Goal: Find specific page/section: Find specific page/section

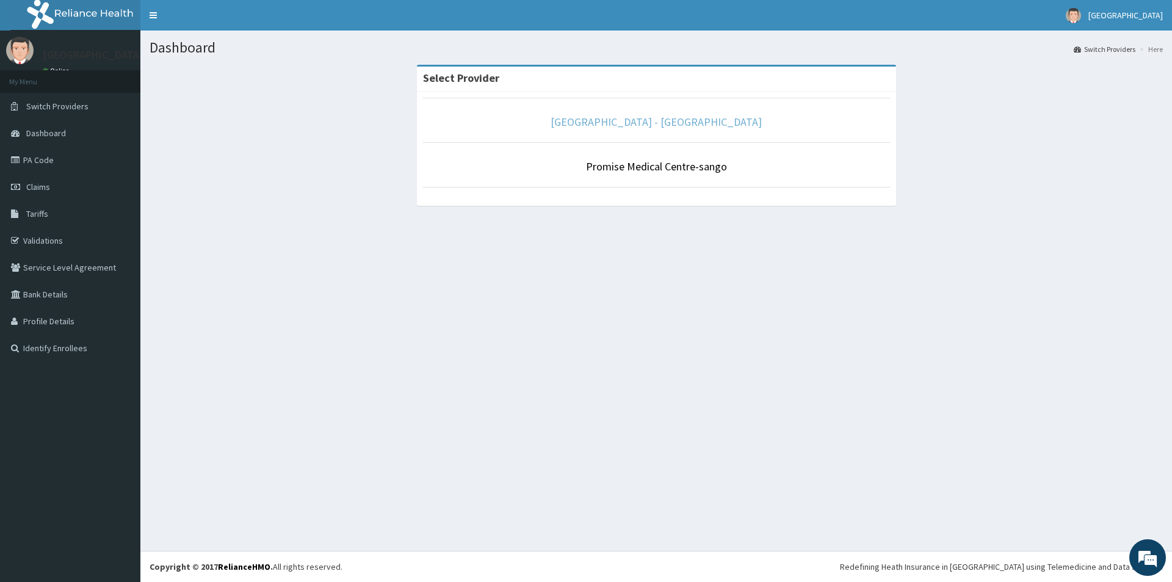
click at [731, 119] on link "[GEOGRAPHIC_DATA] - [GEOGRAPHIC_DATA]" at bounding box center [656, 122] width 211 height 14
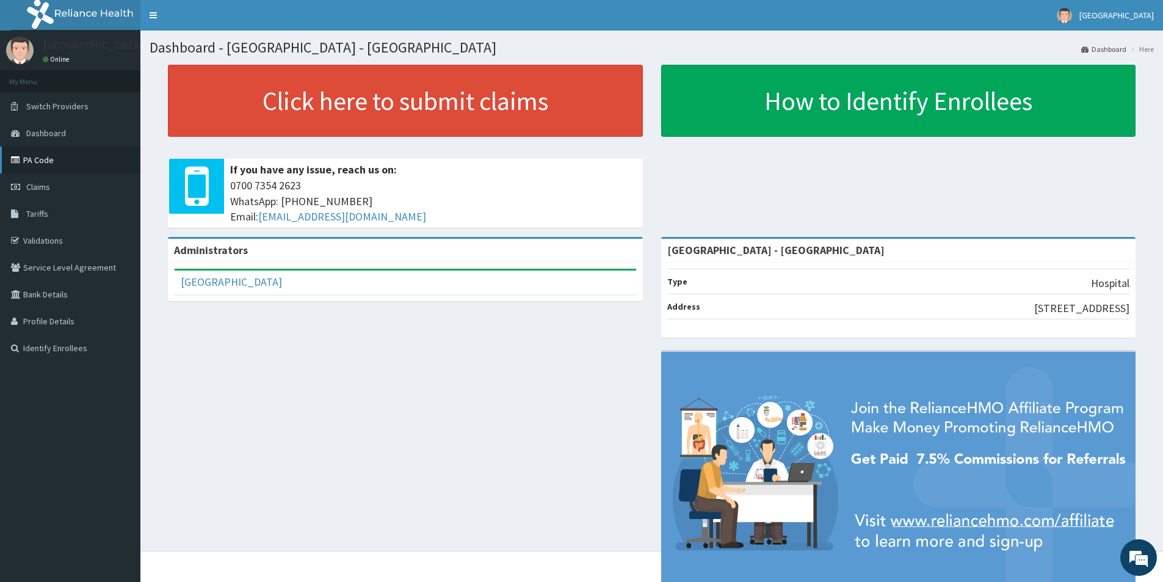
click at [43, 163] on link "PA Code" at bounding box center [70, 160] width 140 height 27
